Goal: Task Accomplishment & Management: Use online tool/utility

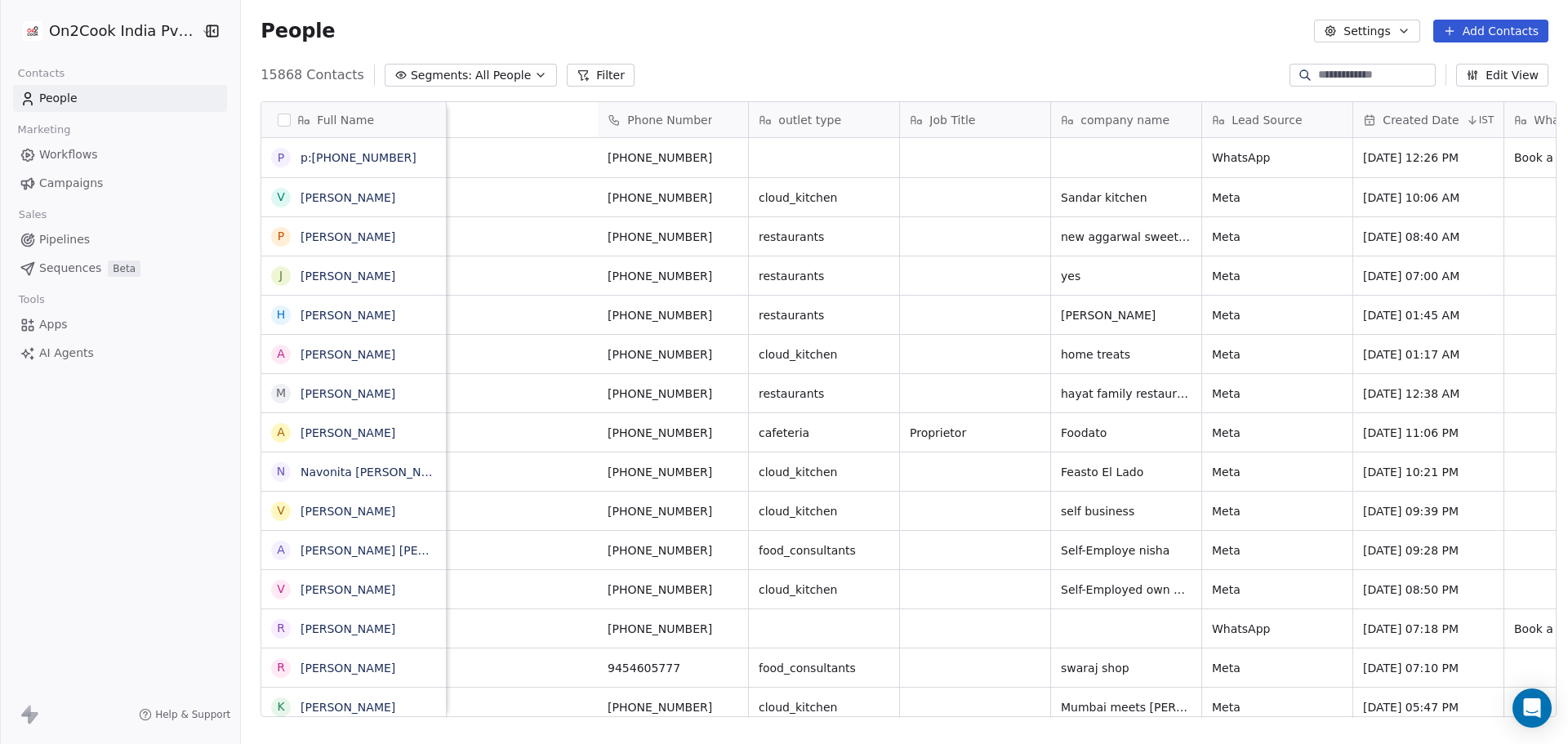
scroll to position [12, 1067]
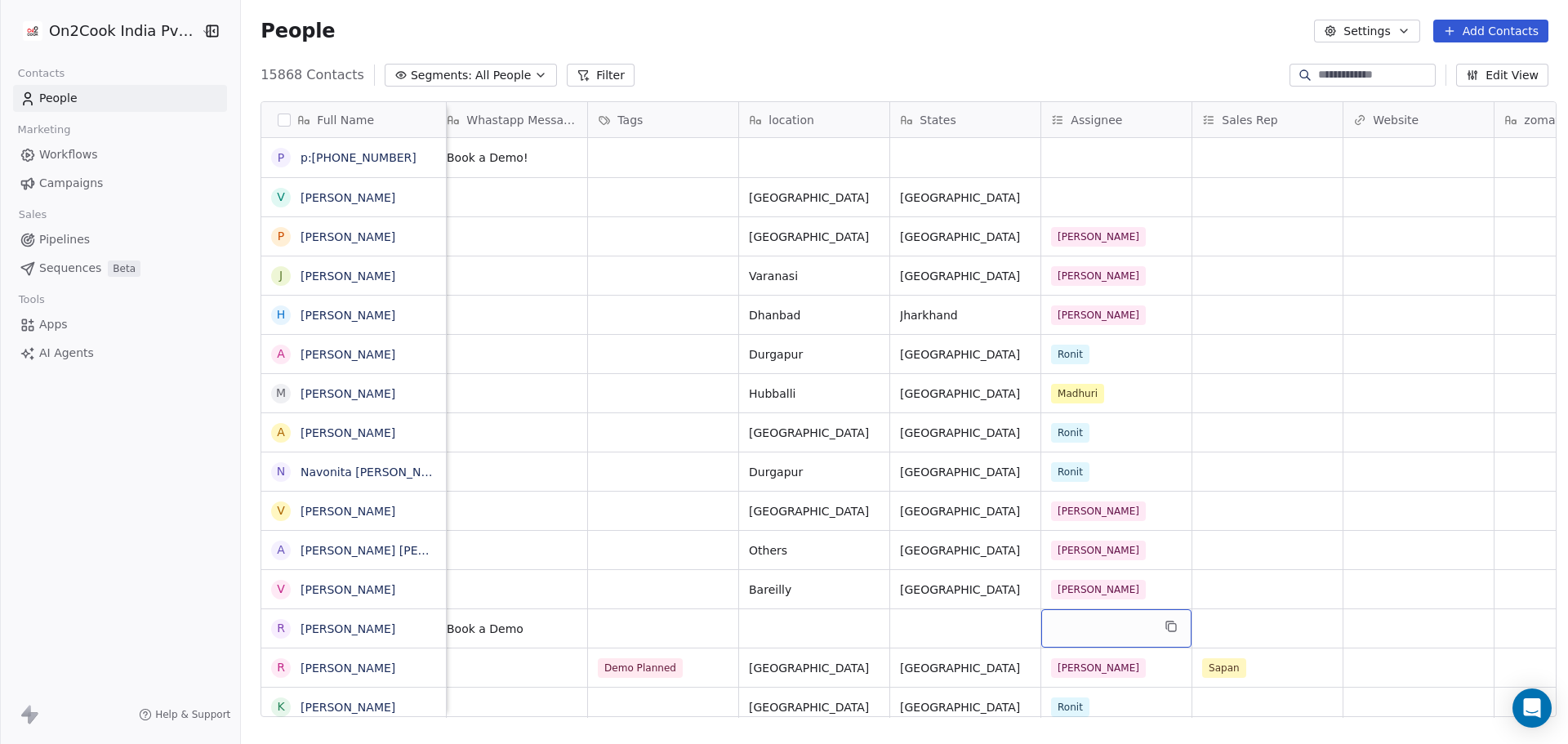
click at [1113, 618] on div "grid" at bounding box center [1116, 628] width 150 height 38
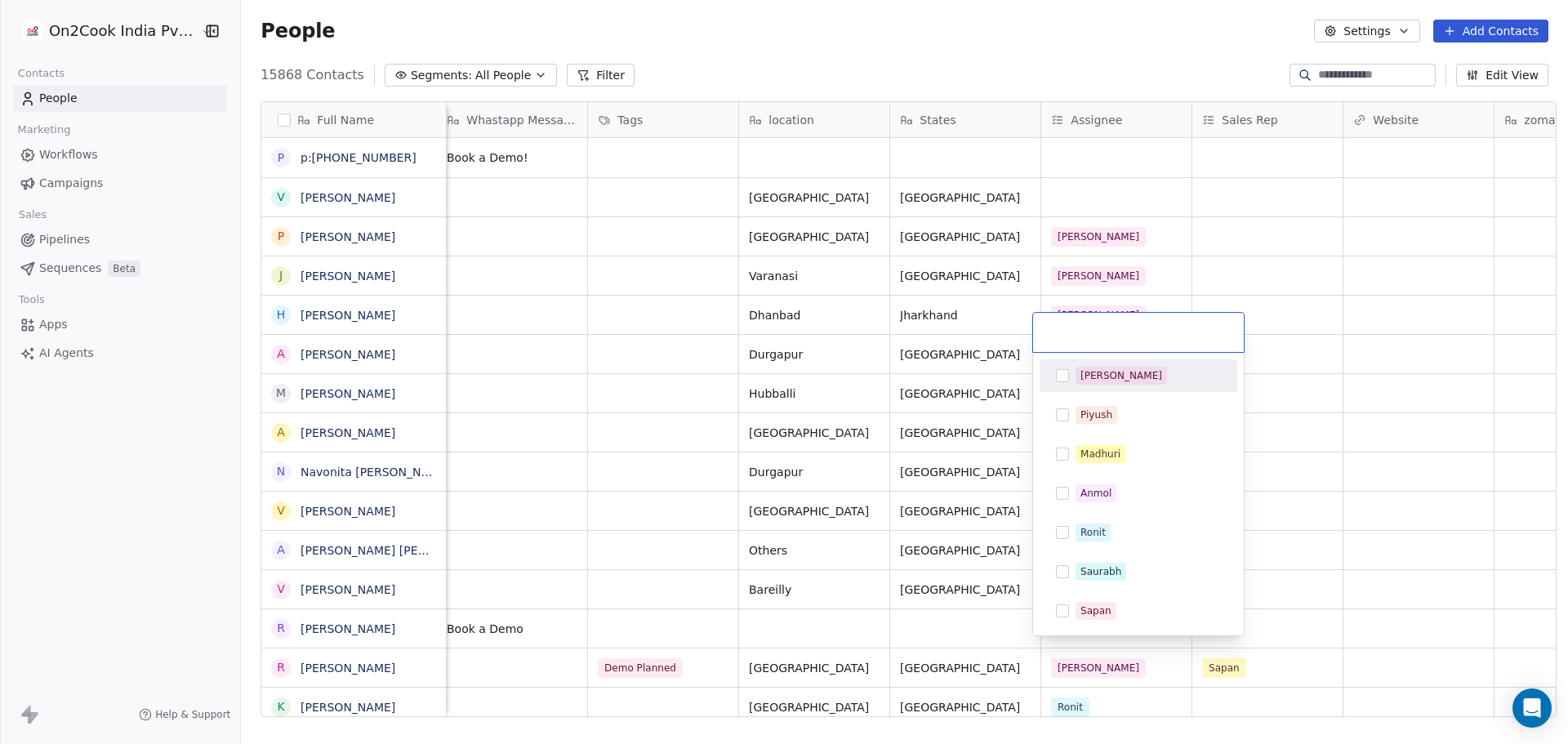
click at [1113, 618] on div "Sapan" at bounding box center [1148, 610] width 146 height 18
click at [1113, 618] on span "Sapan" at bounding box center [1096, 610] width 41 height 18
click at [1151, 364] on div "Salim" at bounding box center [1138, 376] width 185 height 26
click at [1308, 313] on html "On2Cook India Pvt. Ltd. Contacts People Marketing Workflows Campaigns Sales Pip…" at bounding box center [784, 372] width 1568 height 744
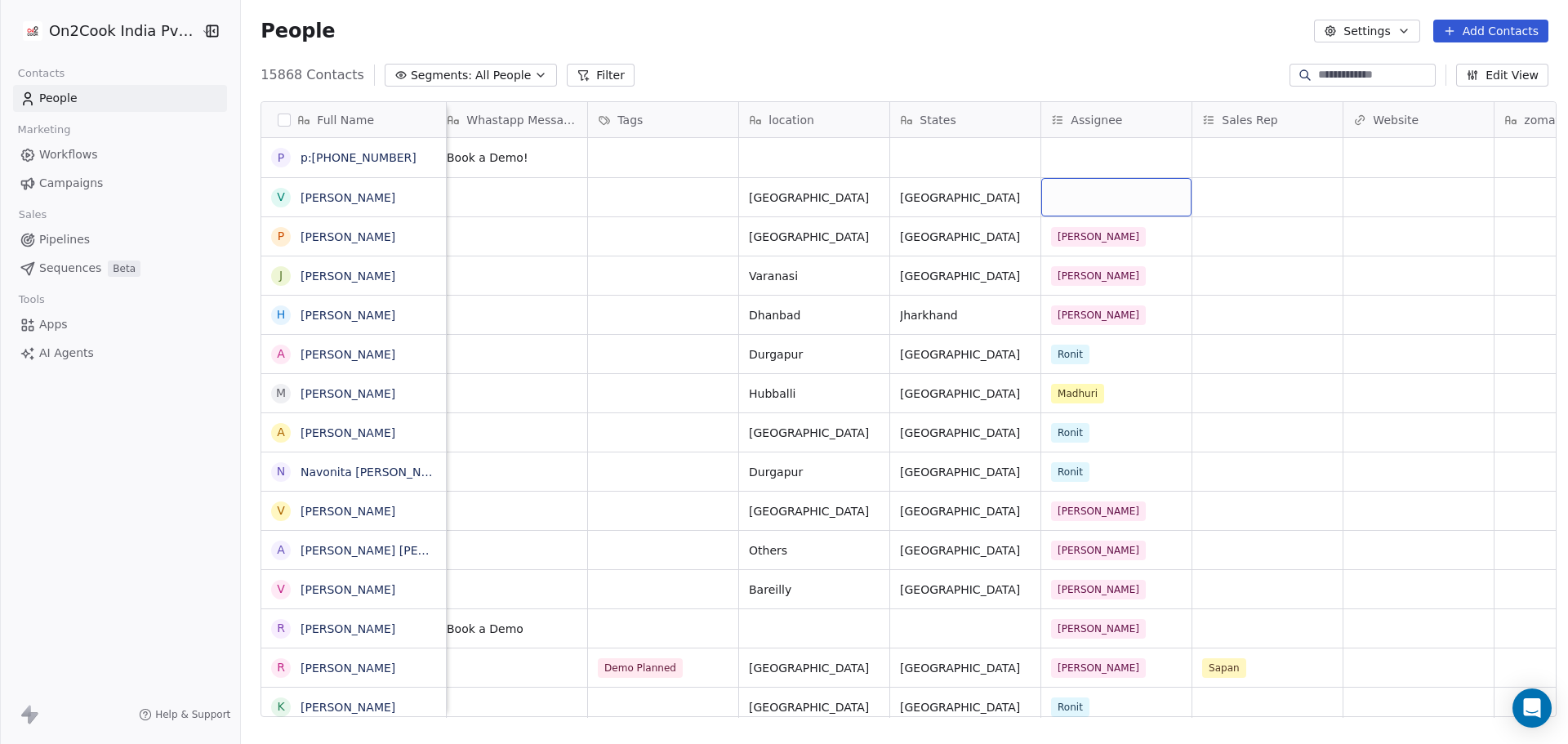
click at [1071, 181] on div "grid" at bounding box center [1116, 197] width 150 height 38
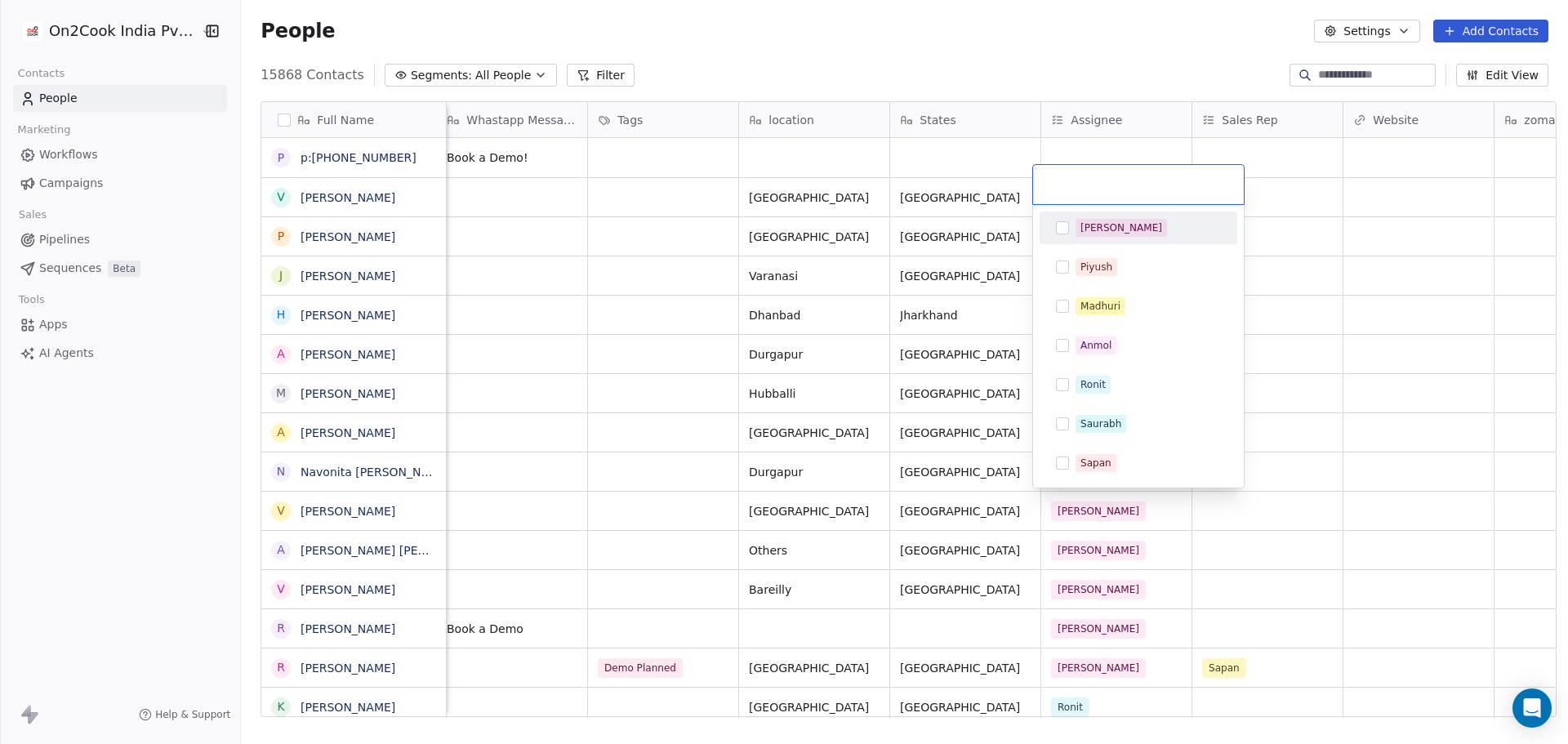
click at [1164, 236] on div "Salim" at bounding box center [1148, 227] width 146 height 18
click at [1254, 224] on html "On2Cook India Pvt. Ltd. Contacts People Marketing Workflows Campaigns Sales Pip…" at bounding box center [784, 372] width 1568 height 744
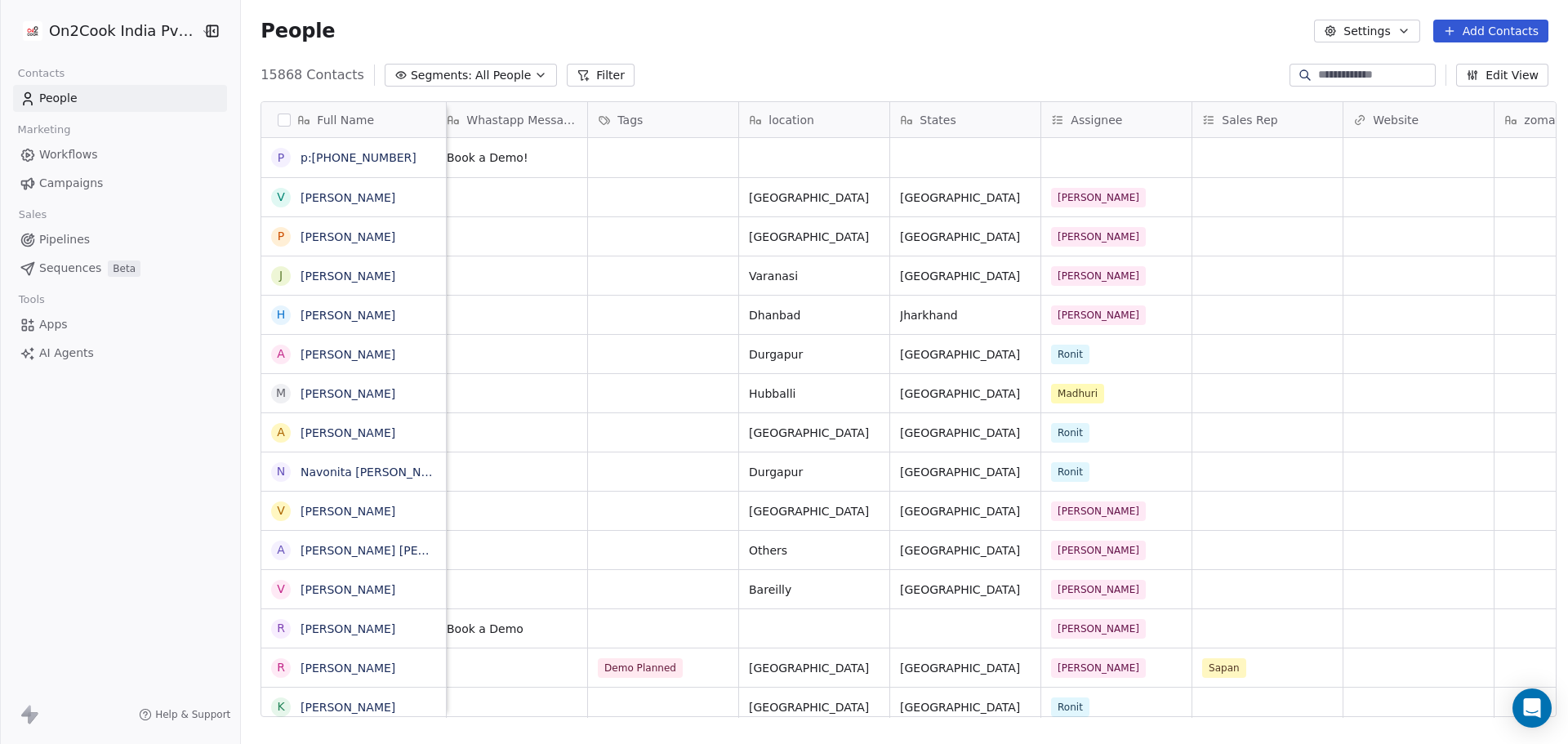
scroll to position [0, 1067]
click at [1125, 153] on div "grid" at bounding box center [1116, 158] width 150 height 39
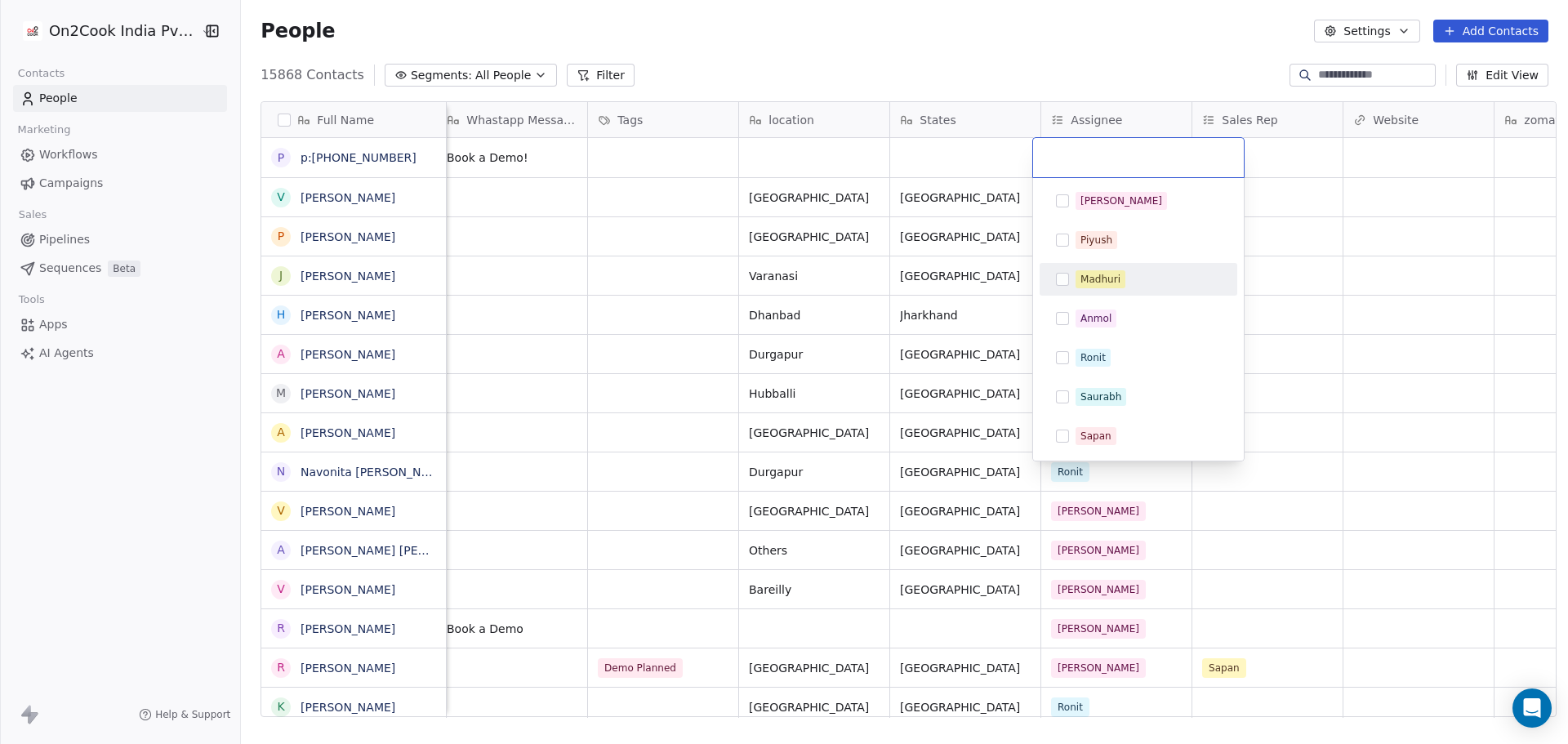
click at [1152, 281] on div "Madhuri" at bounding box center [1148, 278] width 146 height 18
click at [1287, 272] on html "On2Cook India Pvt. Ltd. Contacts People Marketing Workflows Campaigns Sales Pip…" at bounding box center [784, 372] width 1568 height 744
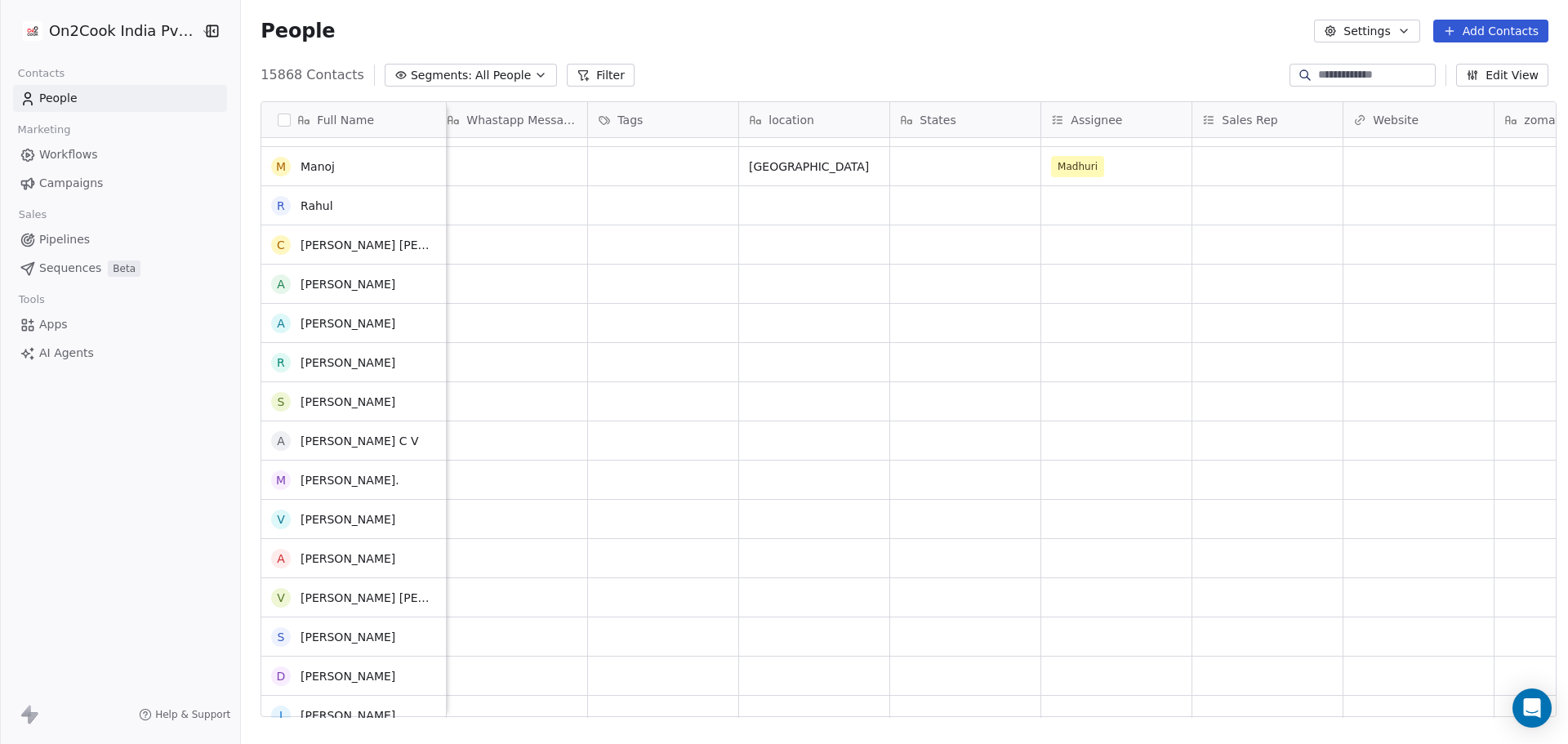
scroll to position [0, 0]
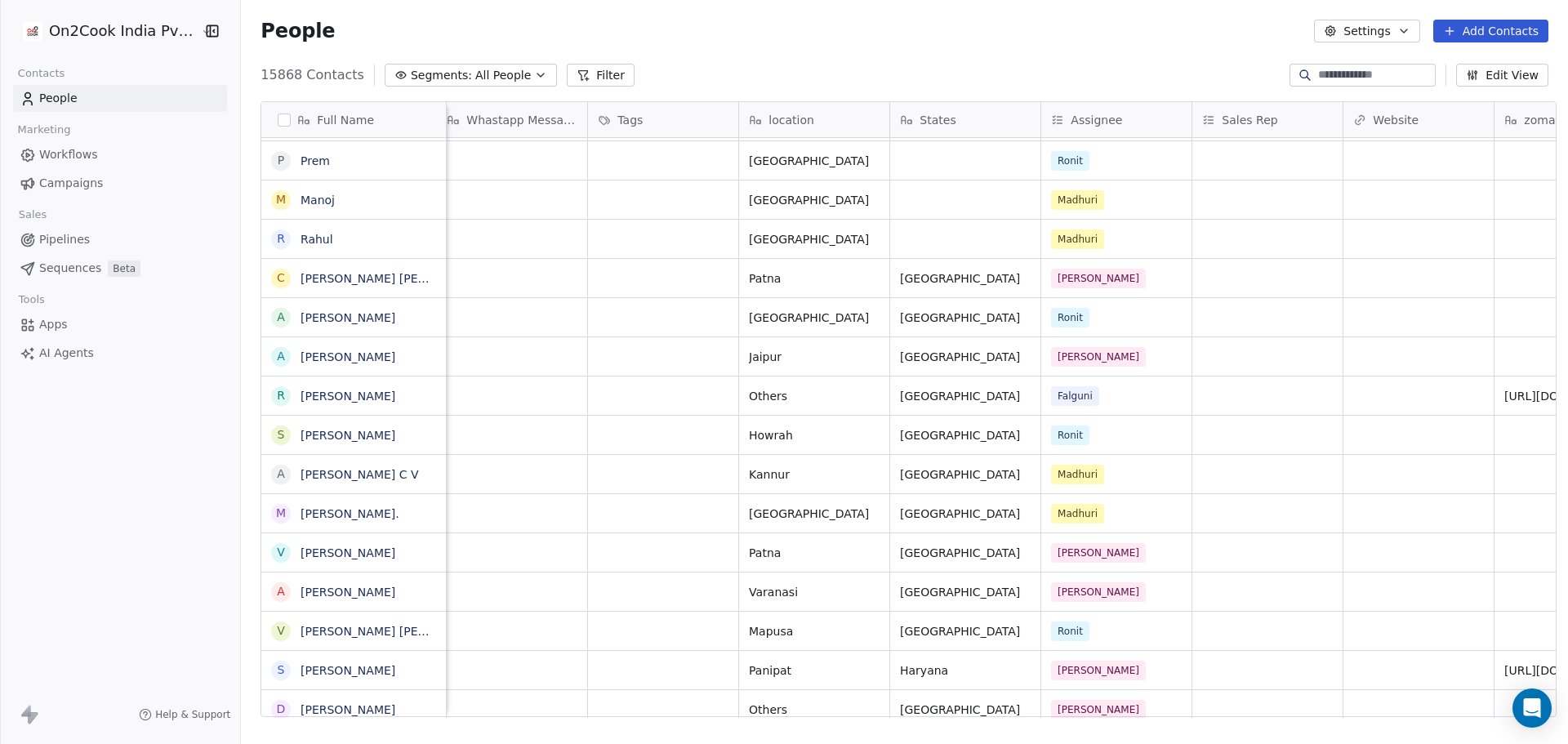
click at [596, 71] on button "Filter" at bounding box center [600, 75] width 68 height 23
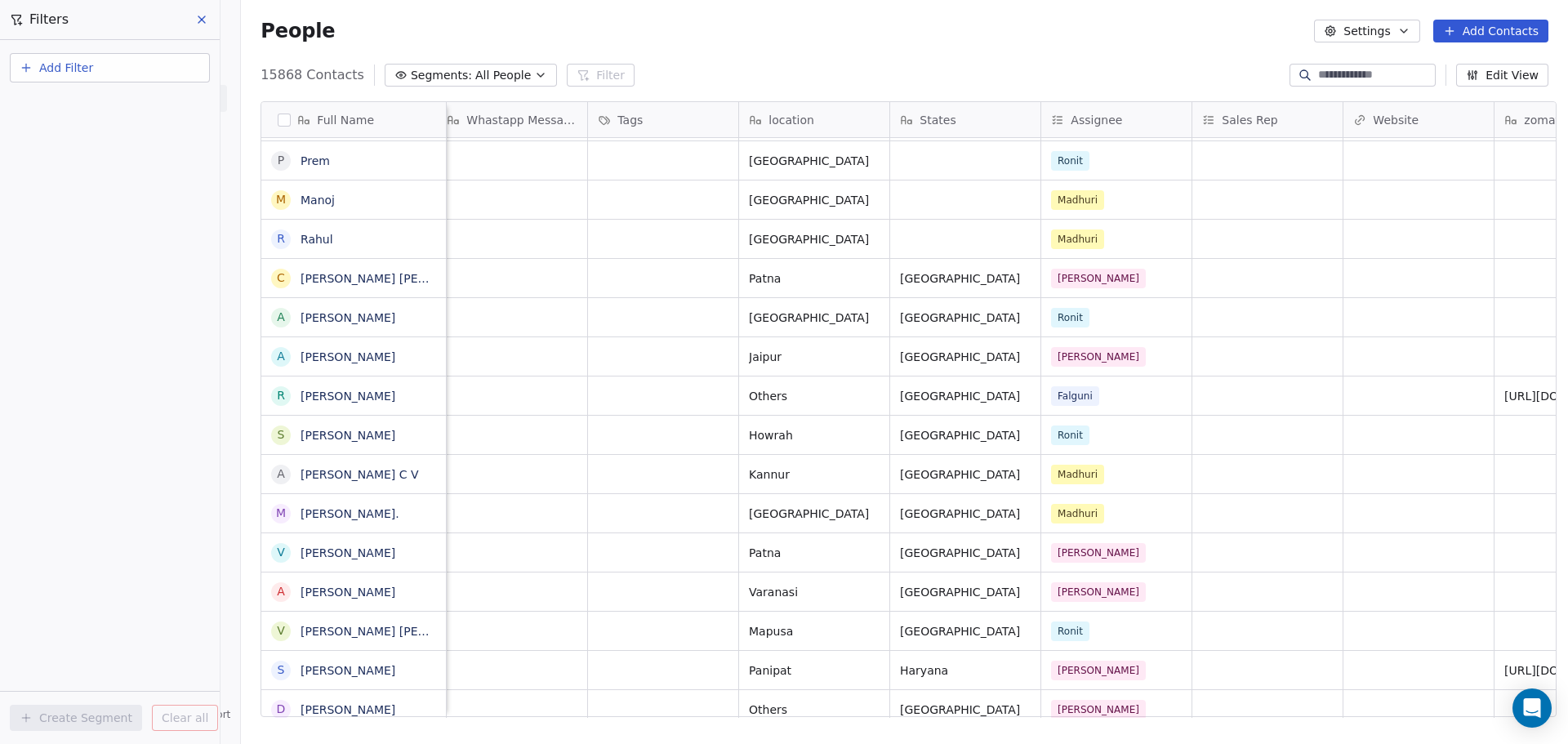
click at [156, 65] on button "Add Filter" at bounding box center [110, 68] width 200 height 30
click at [155, 109] on div "Contact properties" at bounding box center [109, 107] width 166 height 17
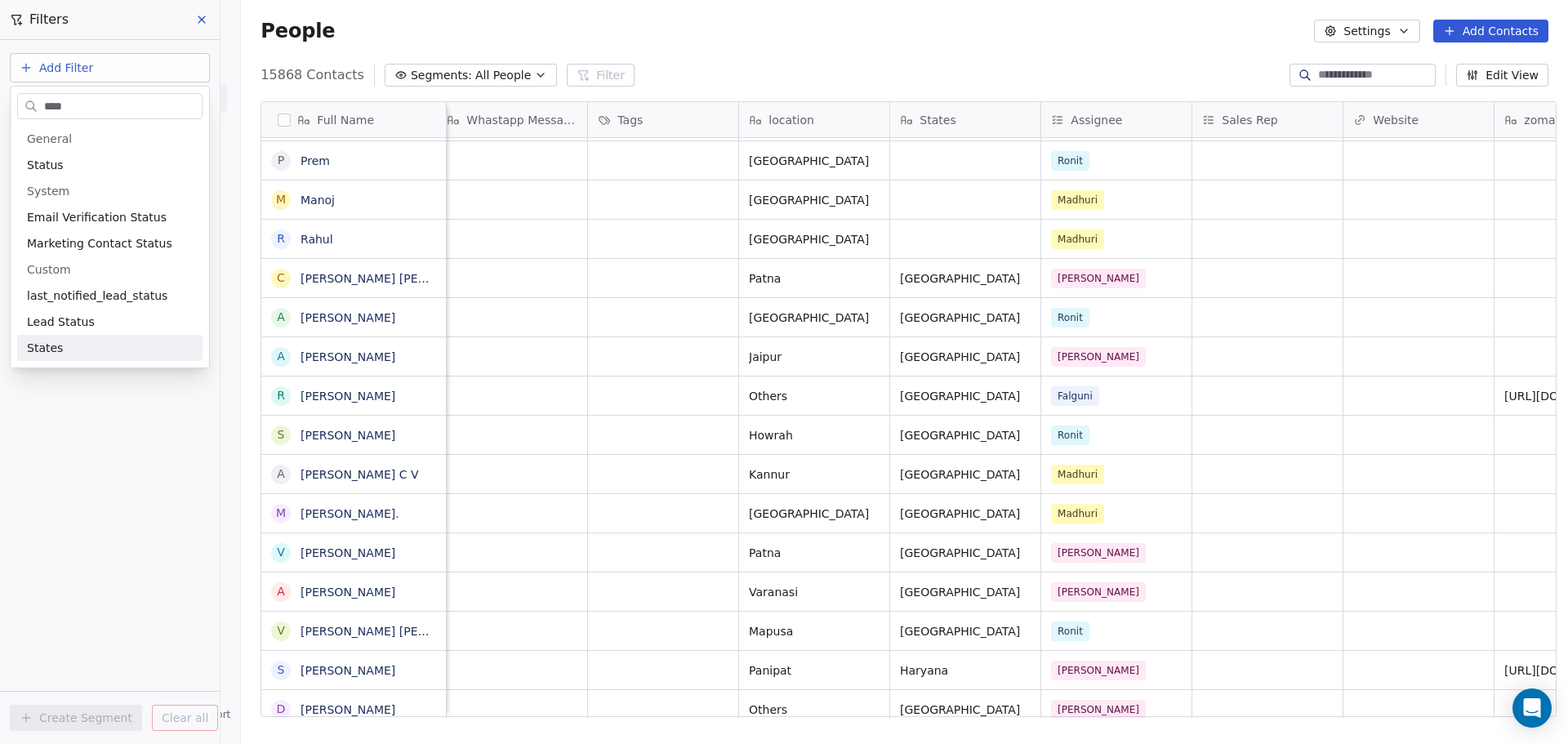
type input "****"
click at [110, 358] on div "States" at bounding box center [109, 348] width 185 height 26
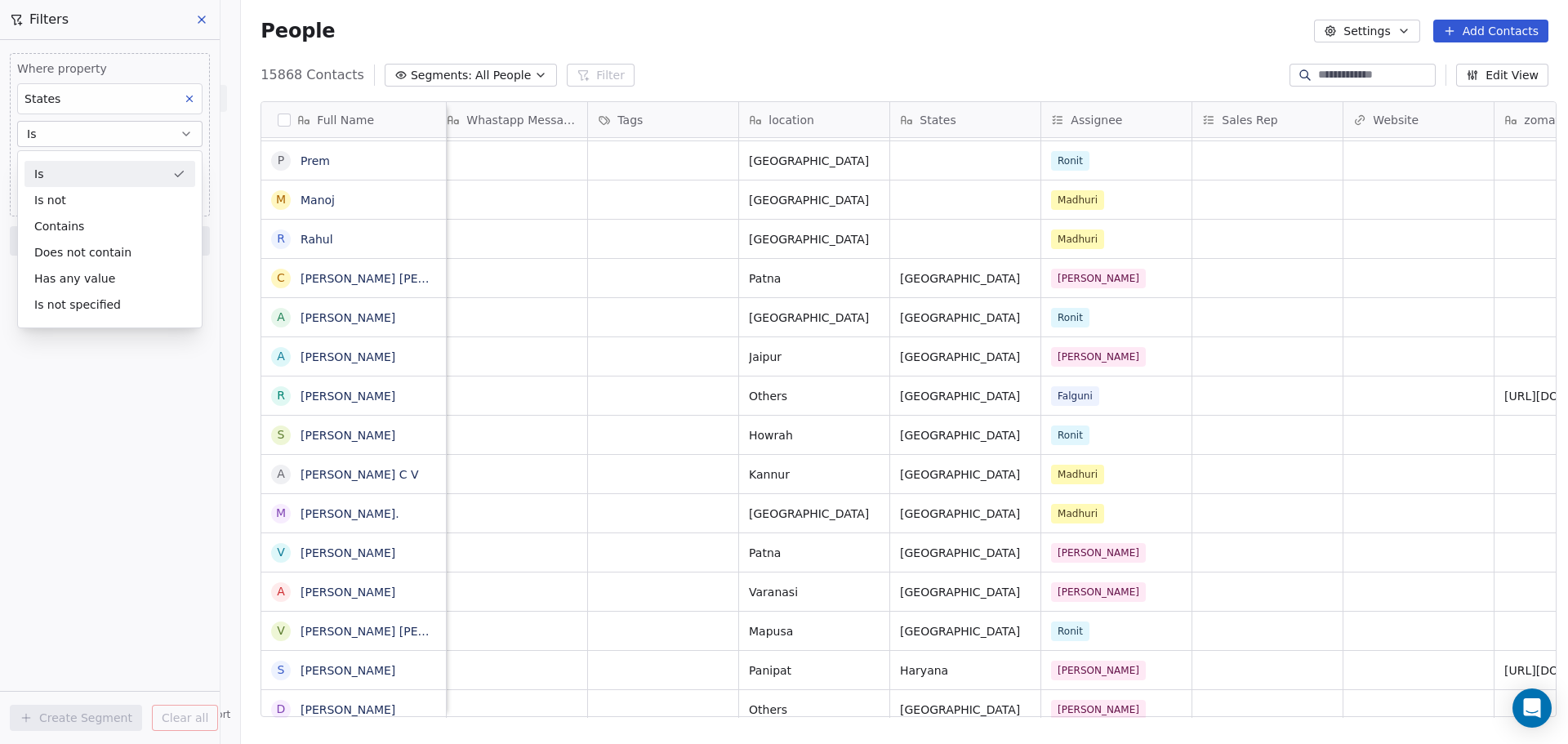
click at [119, 171] on div "Is" at bounding box center [109, 173] width 171 height 26
click at [119, 171] on input at bounding box center [109, 166] width 184 height 24
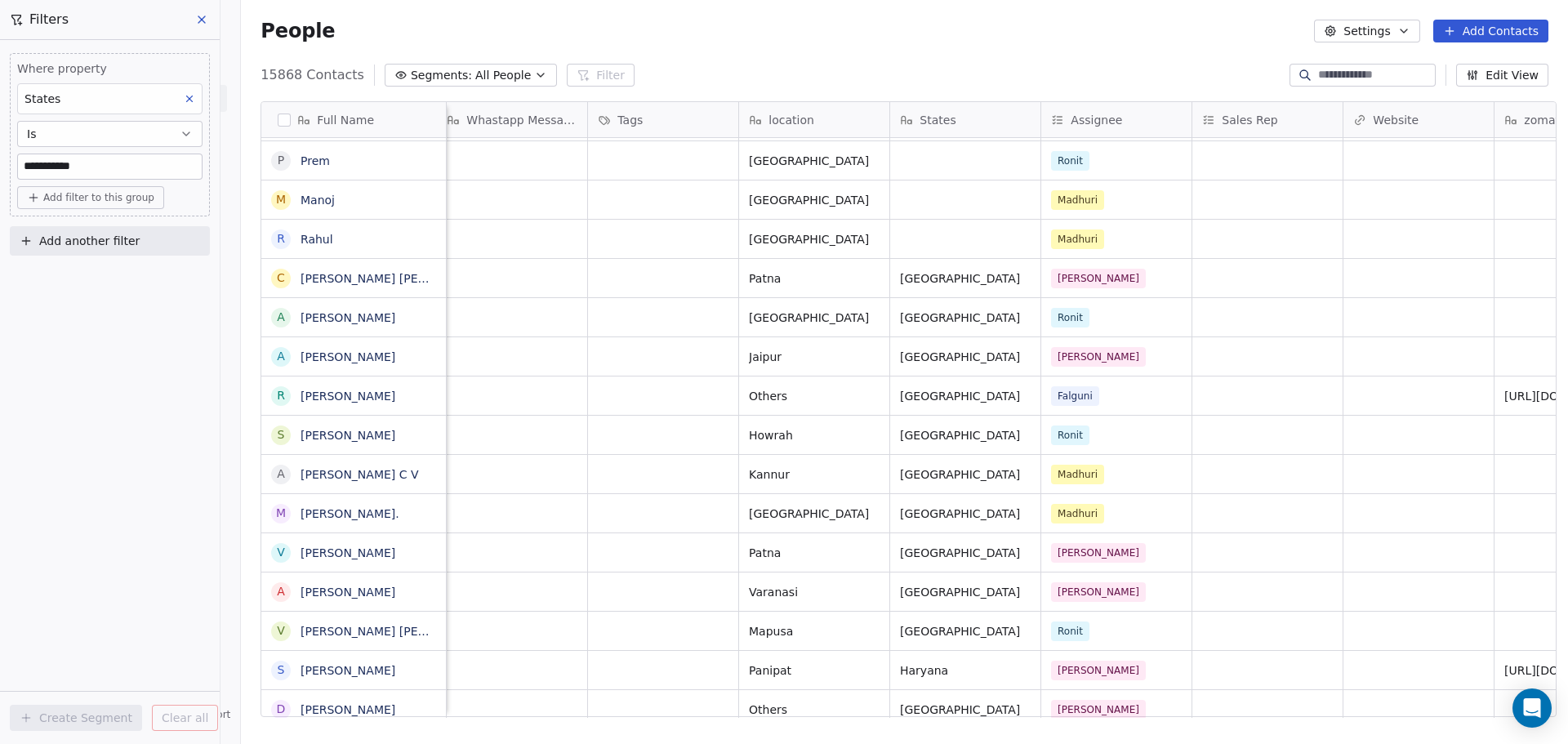
type input "**********"
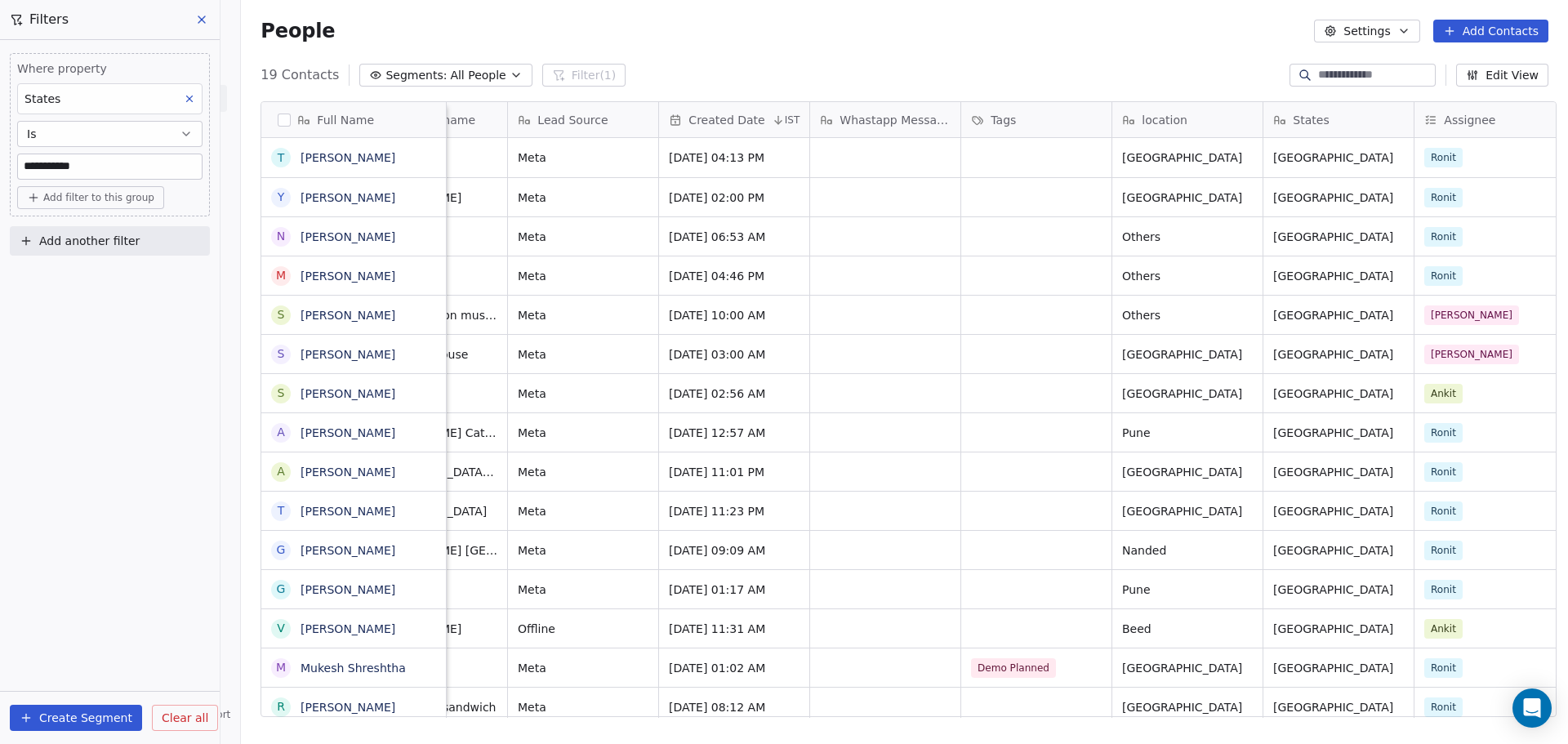
click at [200, 23] on icon at bounding box center [201, 19] width 13 height 13
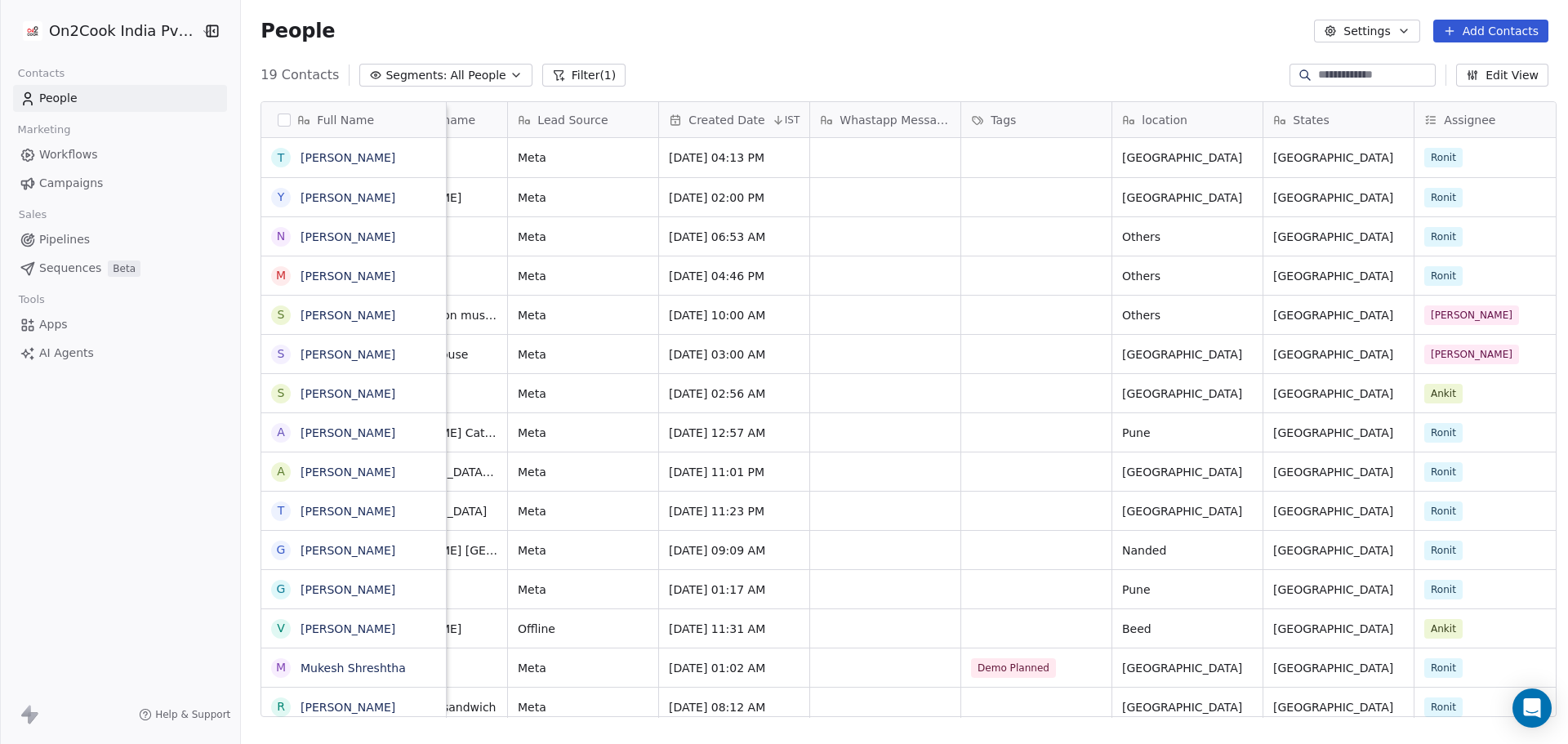
click at [558, 71] on button "Filter (1)" at bounding box center [584, 75] width 84 height 23
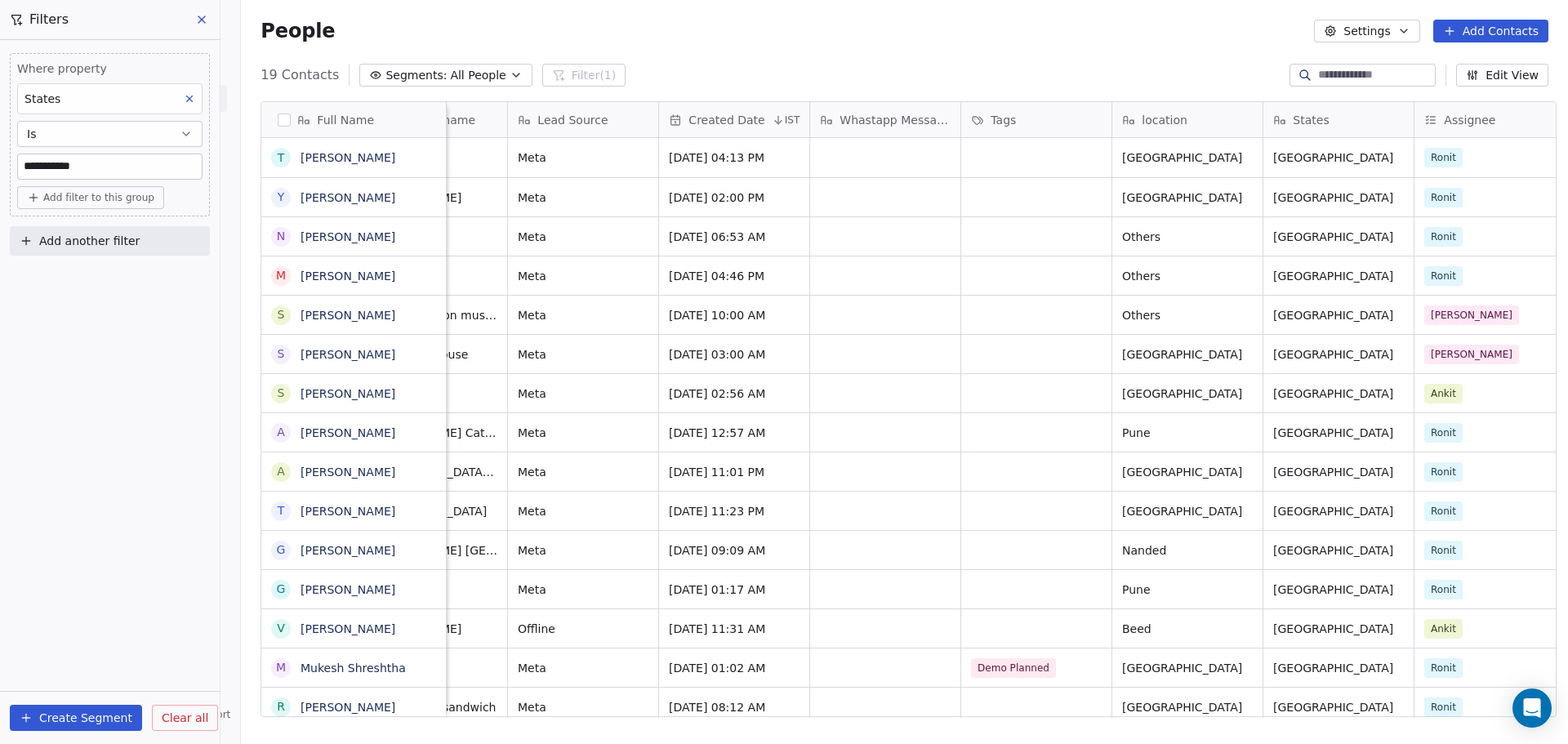
click at [198, 727] on button "Clear all" at bounding box center [185, 718] width 66 height 26
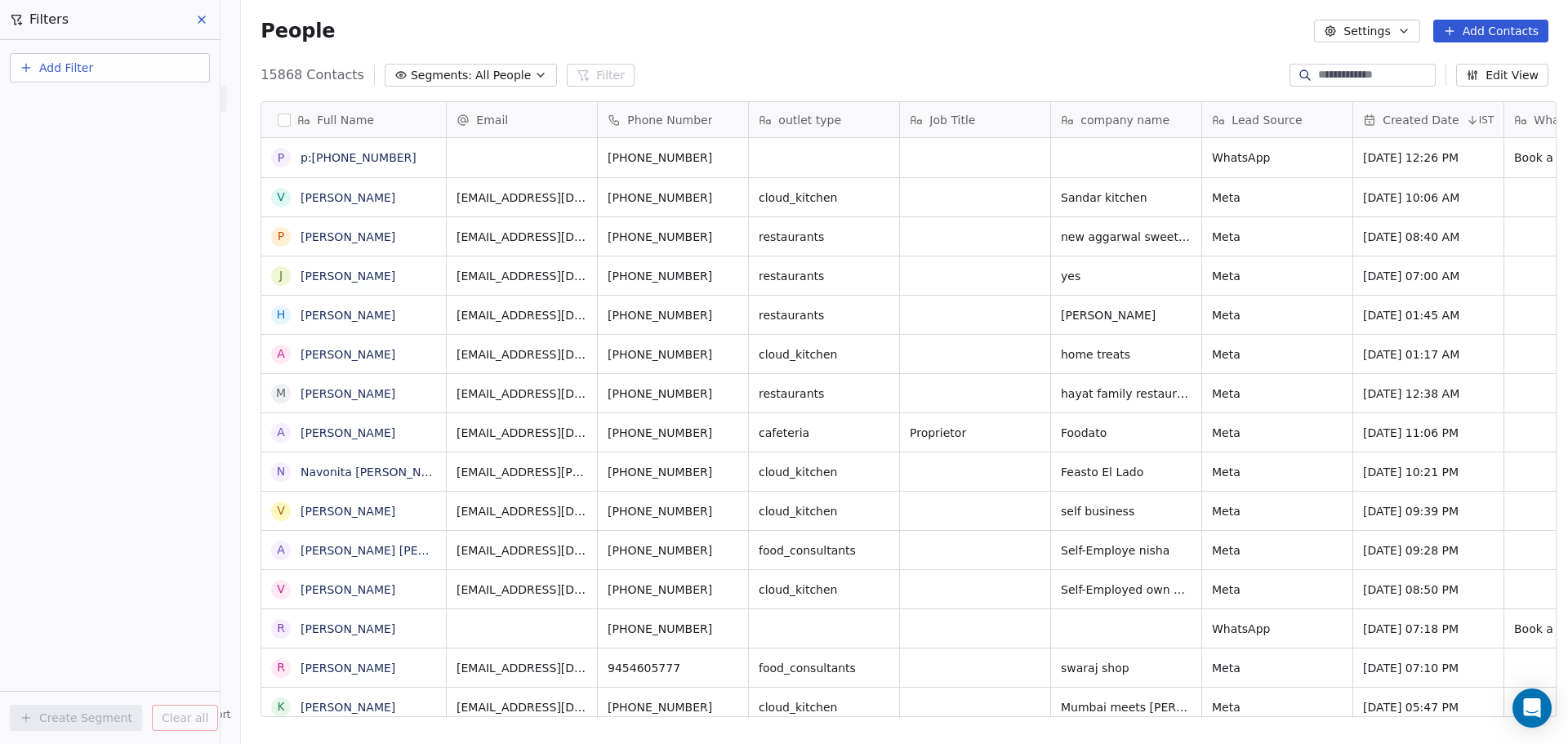
click at [202, 17] on icon at bounding box center [201, 19] width 13 height 13
